Goal: Find specific page/section: Find specific page/section

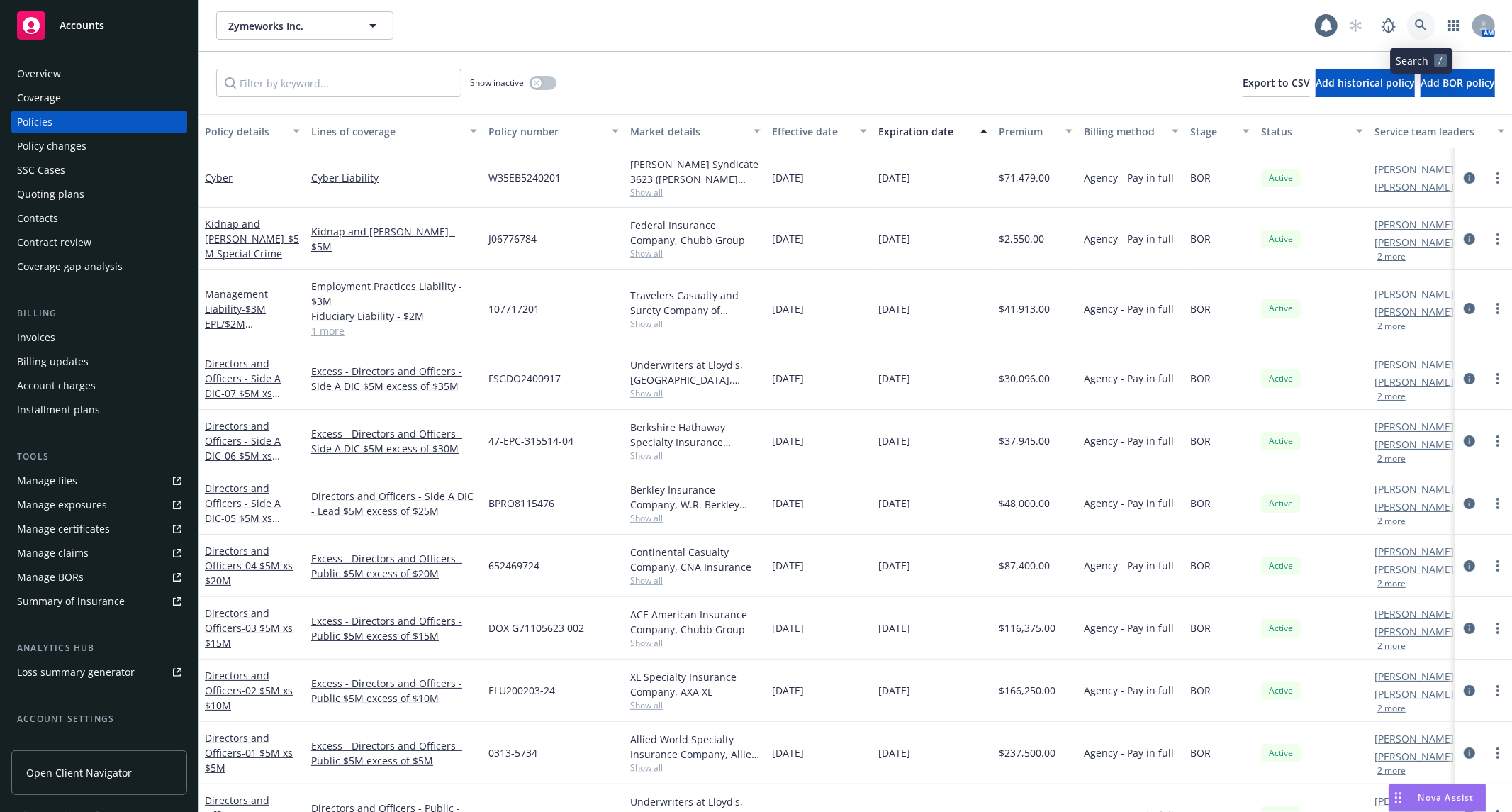
click at [1421, 22] on icon at bounding box center [1421, 26] width 13 height 13
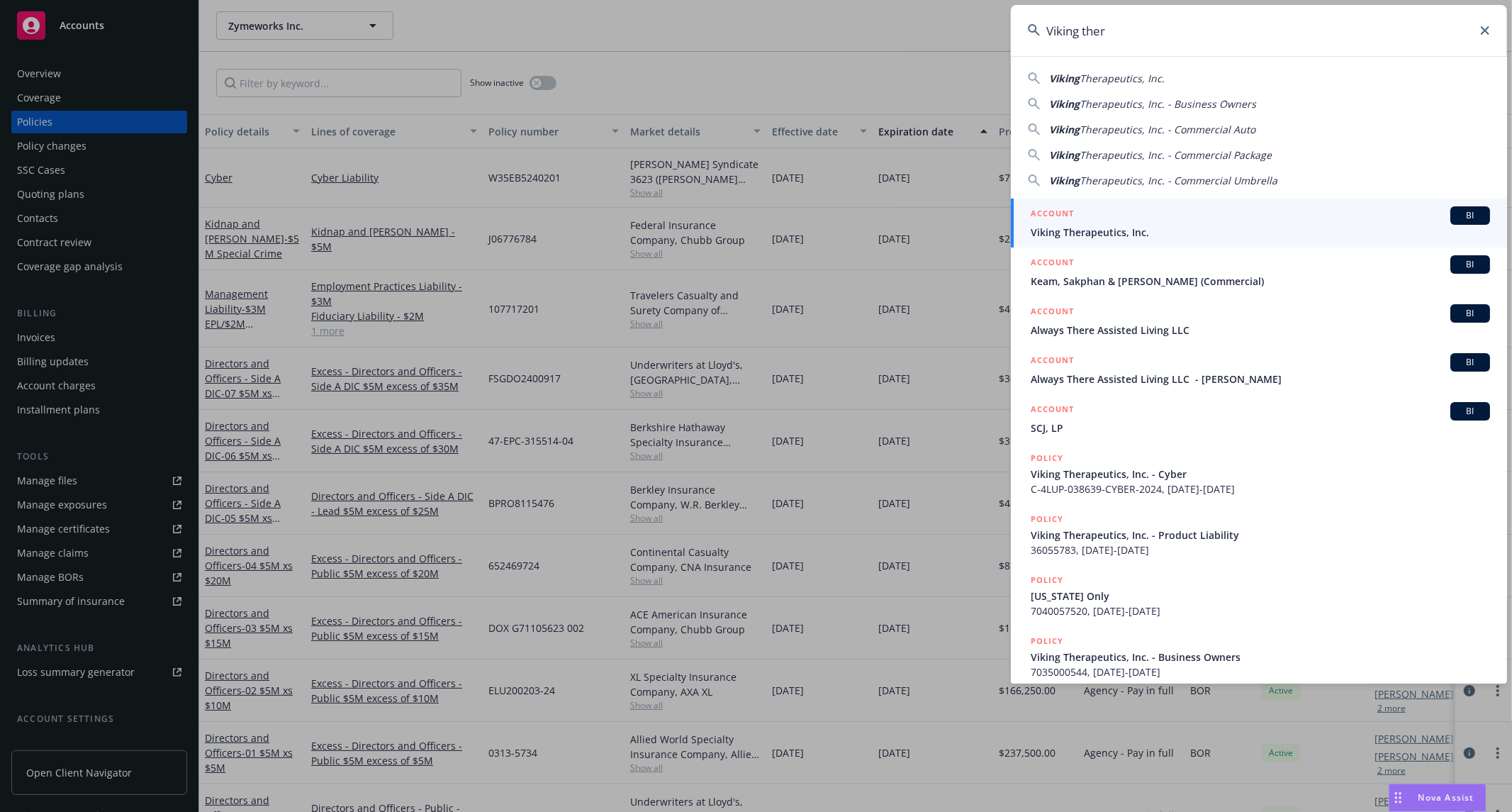
type input "Viking ther"
click at [1245, 217] on div "ACCOUNT BI" at bounding box center [1260, 215] width 459 height 18
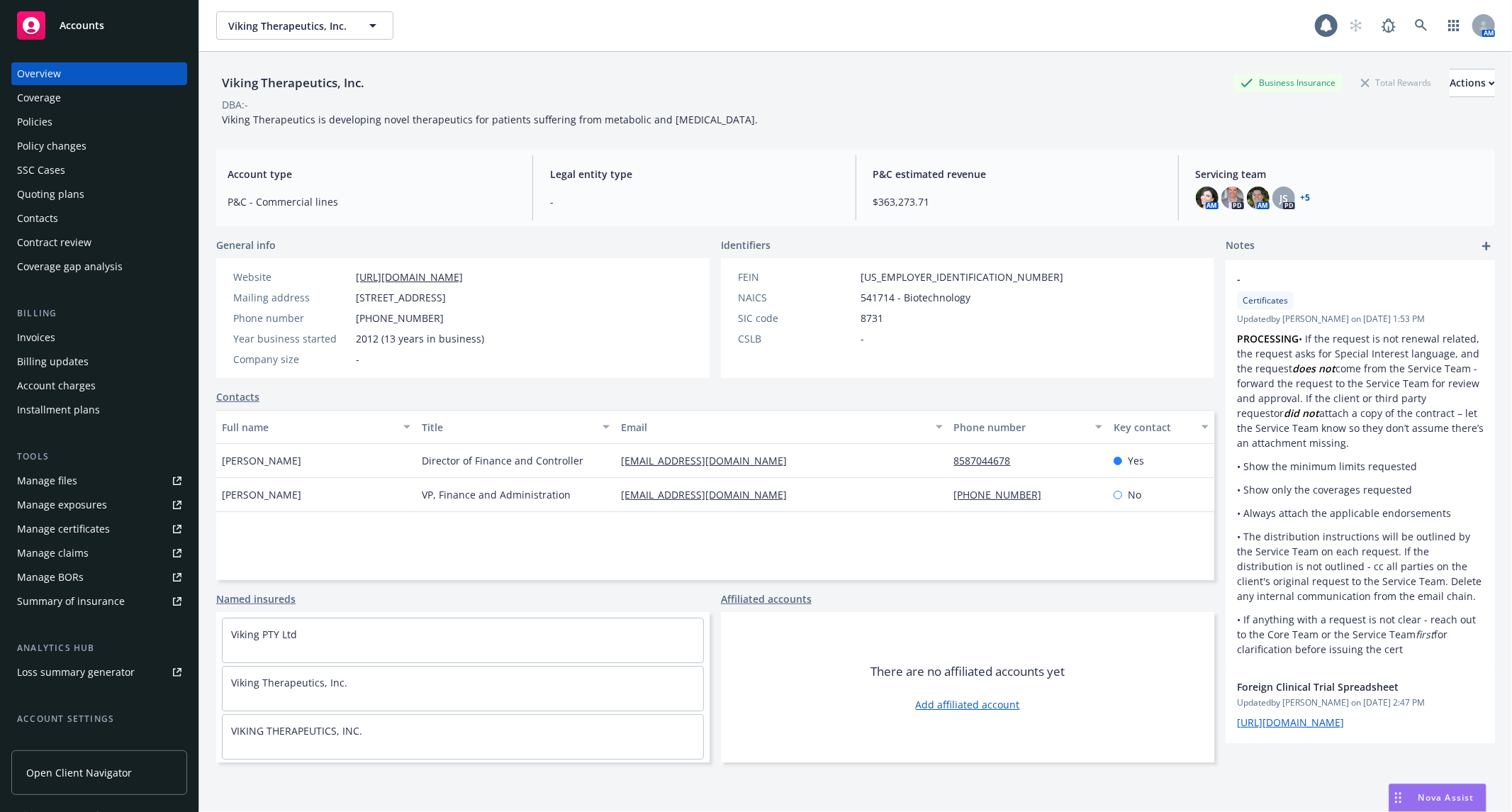
click at [28, 127] on div "Policies" at bounding box center [35, 122] width 36 height 23
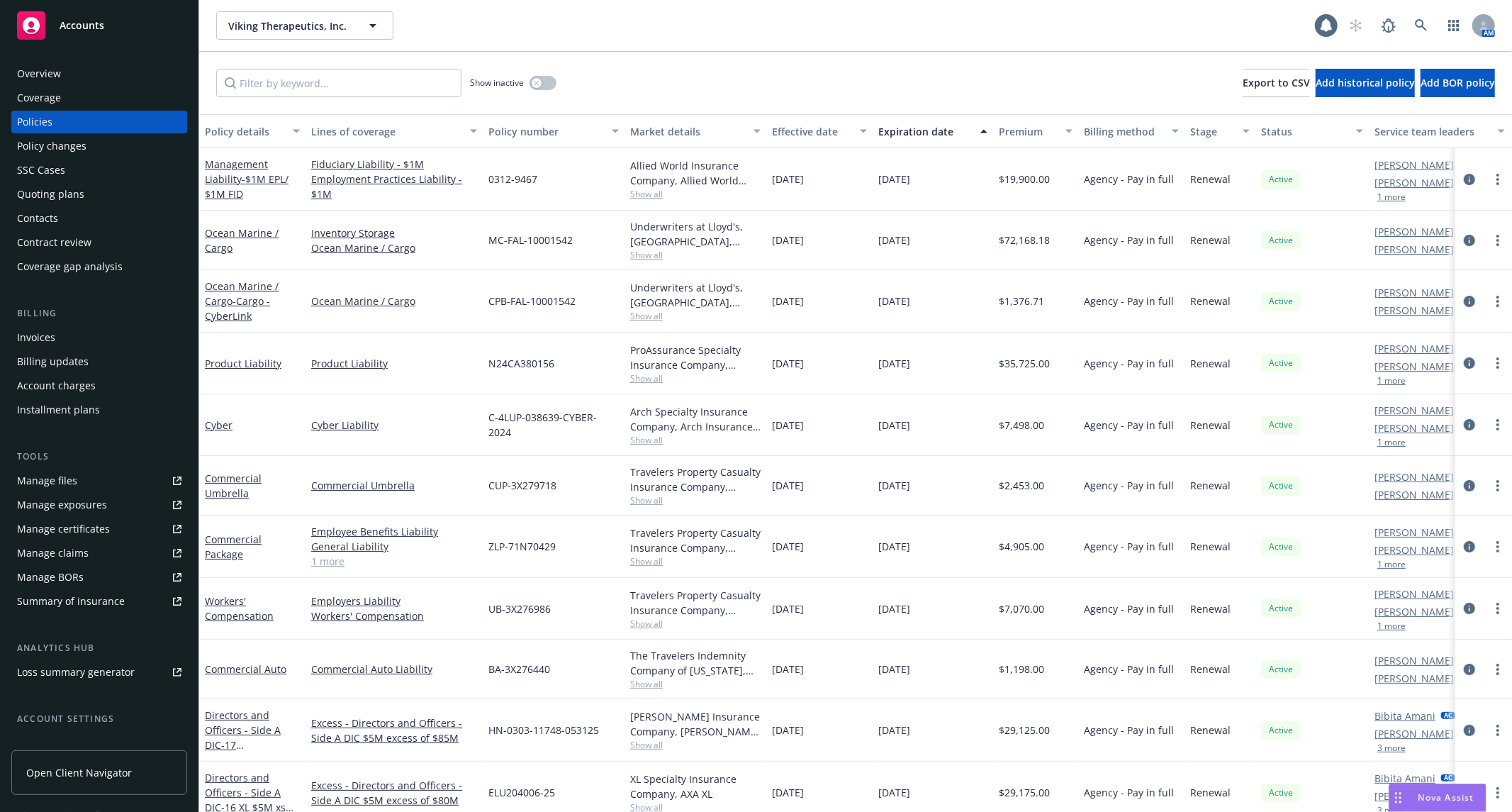
click at [81, 73] on div "Overview" at bounding box center [99, 74] width 164 height 23
